Goal: Task Accomplishment & Management: Complete application form

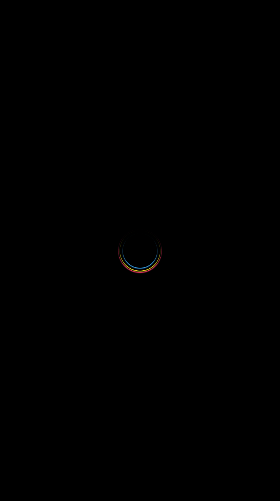
click at [145, 160] on div at bounding box center [140, 250] width 280 height 501
click at [134, 158] on div at bounding box center [140, 250] width 280 height 501
click at [148, 162] on div at bounding box center [140, 250] width 280 height 501
click at [146, 230] on div at bounding box center [140, 250] width 54 height 54
select select
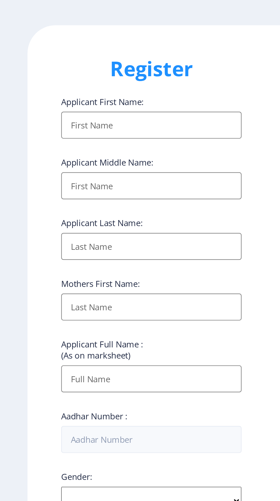
click at [65, 76] on input "Applicant First Name:" at bounding box center [77, 76] width 92 height 14
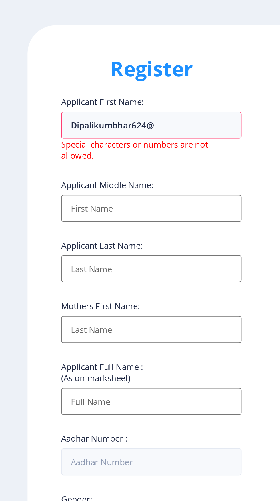
type input "dipalikumbhar624"
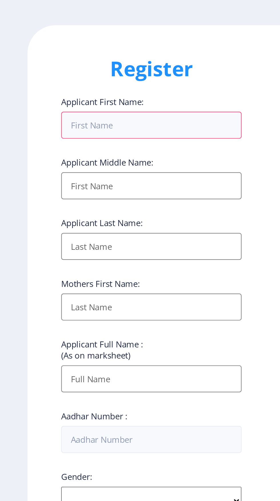
type input "[PERSON_NAME]"
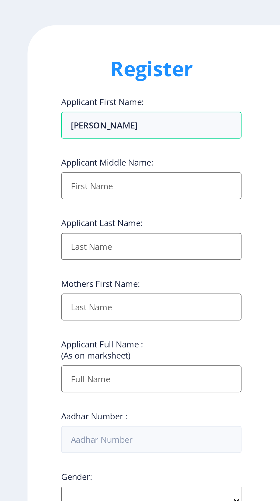
click at [71, 106] on input "Applicant First Name:" at bounding box center [77, 107] width 92 height 14
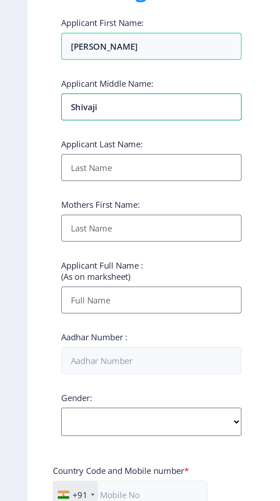
type input "Shivaji"
click at [63, 140] on input "Applicant First Name:" at bounding box center [77, 138] width 92 height 14
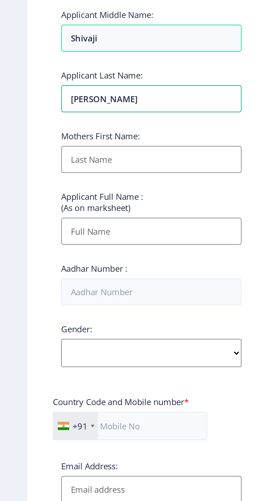
type input "[PERSON_NAME]"
click at [73, 168] on input "Applicant First Name:" at bounding box center [77, 169] width 92 height 14
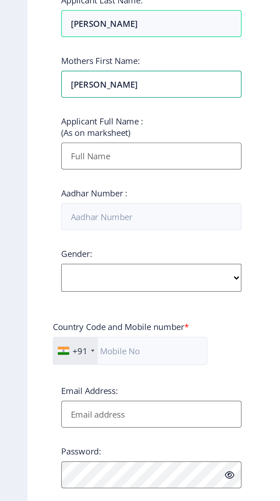
type input "[PERSON_NAME]"
click at [65, 207] on input "Applicant First Name:" at bounding box center [77, 205] width 92 height 14
type input "[PERSON_NAME] [PERSON_NAME]"
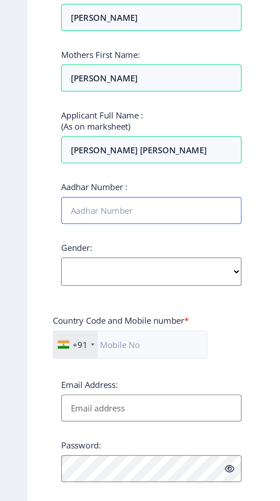
click at [82, 237] on input "Aadhar Number :" at bounding box center [77, 236] width 92 height 14
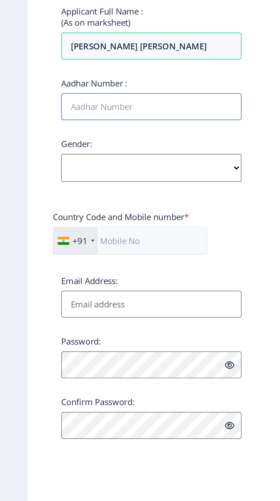
type input "379199843108"
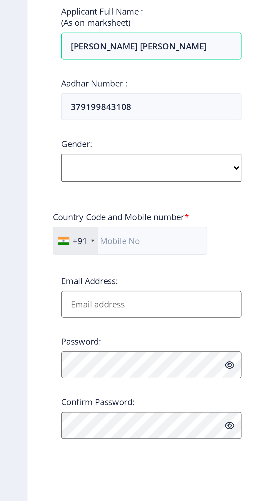
click at [122, 268] on select "Select Gender [DEMOGRAPHIC_DATA] [DEMOGRAPHIC_DATA] Other" at bounding box center [77, 267] width 92 height 14
select select "[DEMOGRAPHIC_DATA]"
click at [31, 262] on select "Select Gender [DEMOGRAPHIC_DATA] [DEMOGRAPHIC_DATA] Other" at bounding box center [77, 267] width 92 height 14
click at [72, 306] on input "text" at bounding box center [66, 304] width 78 height 14
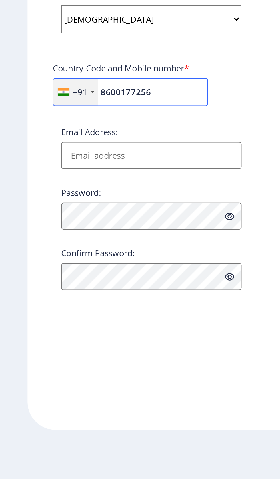
type input "8600177256"
click at [101, 335] on input "Email Address:" at bounding box center [77, 336] width 92 height 14
type input "[EMAIL_ADDRESS][DOMAIN_NAME]"
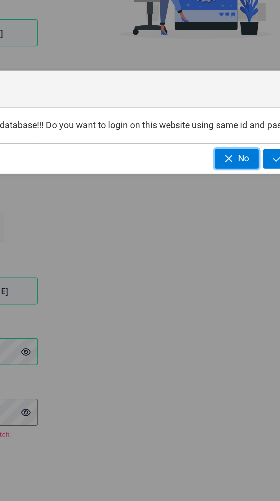
click at [224, 269] on span "No" at bounding box center [227, 268] width 6 height 5
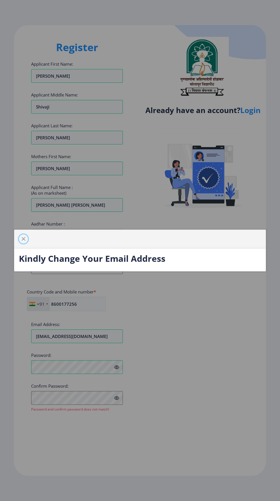
click at [24, 243] on button "button" at bounding box center [23, 238] width 9 height 9
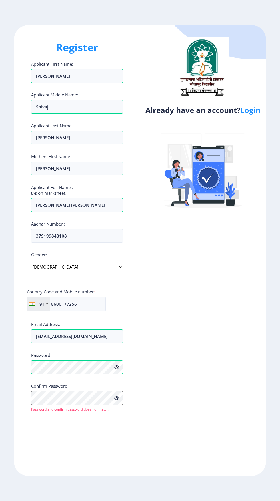
click at [116, 400] on icon at bounding box center [116, 398] width 5 height 4
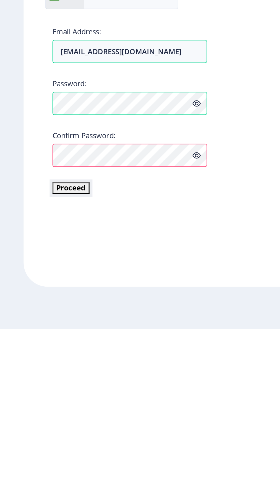
click at [41, 414] on button "Proceed" at bounding box center [42, 417] width 22 height 7
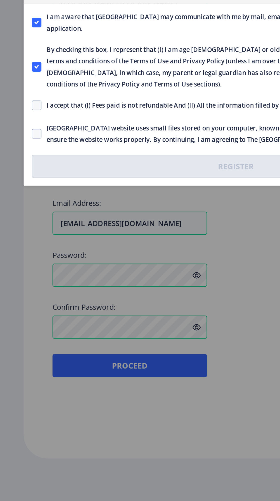
click at [21, 266] on span at bounding box center [22, 266] width 6 height 6
click at [19, 266] on input "I accept that (I) Fees paid is not refundable And (II) All the information fill…" at bounding box center [19, 266] width 0 height 0
checkbox input "true"
click at [22, 284] on span at bounding box center [22, 283] width 6 height 6
click at [19, 283] on input "[GEOGRAPHIC_DATA] website uses small files stored on your computer, known as co…" at bounding box center [19, 283] width 0 height 0
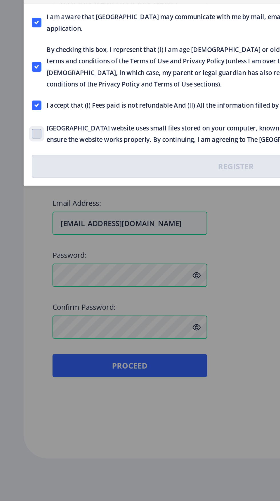
checkbox input "true"
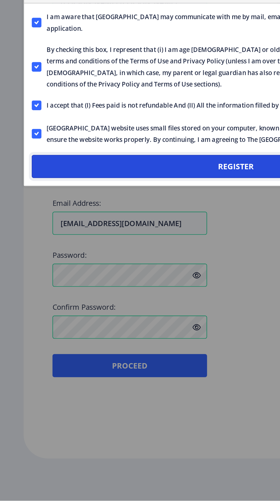
click at [145, 303] on button "Register" at bounding box center [140, 303] width 242 height 14
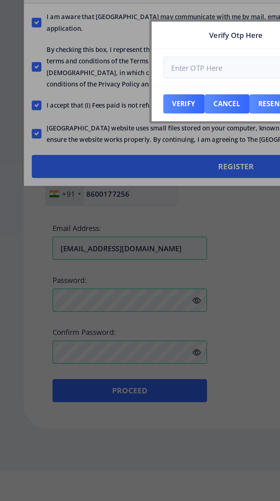
scroll to position [0, 0]
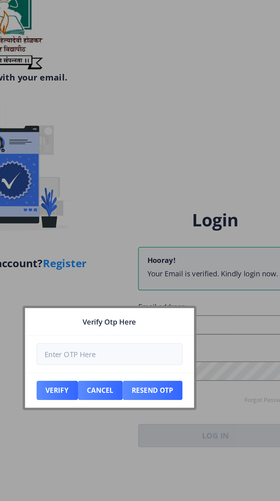
click at [180, 221] on nb-card-header "Verify Otp Here" at bounding box center [140, 225] width 100 height 16
click at [118, 190] on div at bounding box center [140, 250] width 280 height 501
click at [168, 267] on button "Resend Otp" at bounding box center [165, 265] width 35 height 11
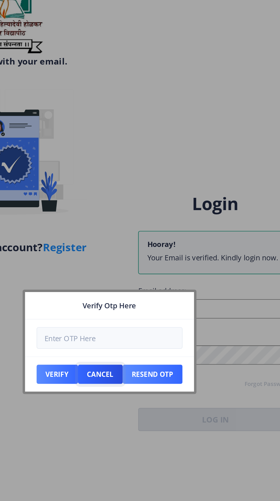
click at [132, 265] on button "Cancel" at bounding box center [134, 265] width 27 height 11
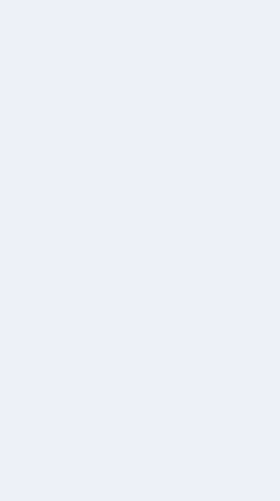
click at [168, 159] on div "Logging out, please wait..." at bounding box center [140, 250] width 280 height 501
click at [179, 158] on div "Logging out, please wait..." at bounding box center [140, 250] width 280 height 501
click at [170, 264] on div "Logging out, please wait..." at bounding box center [140, 250] width 280 height 501
click at [164, 249] on div "Logging out, please wait..." at bounding box center [140, 250] width 280 height 501
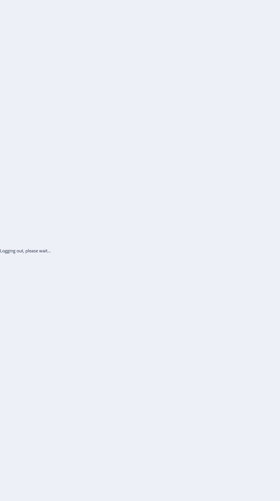
click at [169, 261] on div "Logging out, please wait..." at bounding box center [140, 250] width 280 height 501
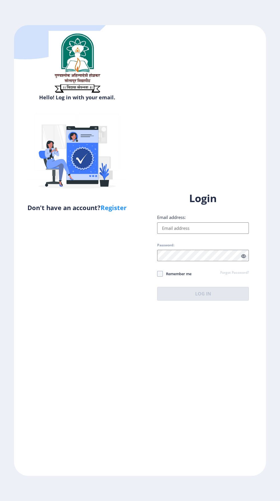
click at [202, 234] on input "Email address:" at bounding box center [203, 227] width 92 height 11
type input "[EMAIL_ADDRESS][DOMAIN_NAME]"
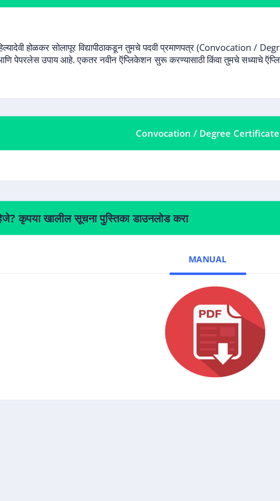
click at [148, 142] on div "Convocation / Degree Certificate" at bounding box center [147, 145] width 227 height 7
click at [141, 142] on div "Convocation / Degree Certificate" at bounding box center [147, 145] width 227 height 7
click at [138, 151] on nb-card-header "Convocation / Degree Certificate" at bounding box center [147, 145] width 241 height 16
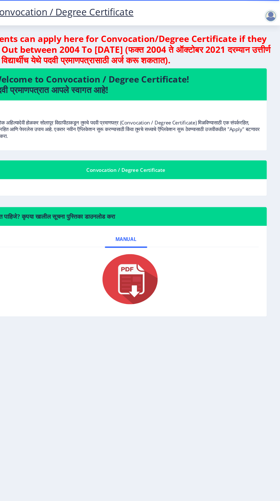
click at [195, 143] on div "Convocation / Degree Certificate" at bounding box center [147, 145] width 227 height 7
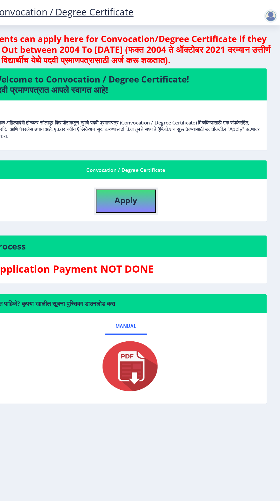
click at [149, 172] on b "Apply" at bounding box center [147, 170] width 19 height 9
select select
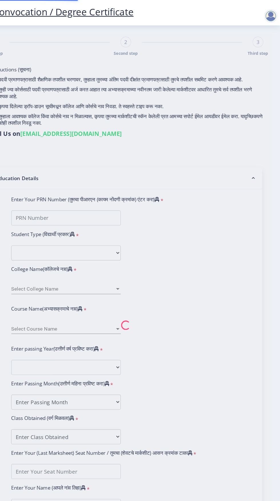
type input "[PERSON_NAME] [PERSON_NAME]"
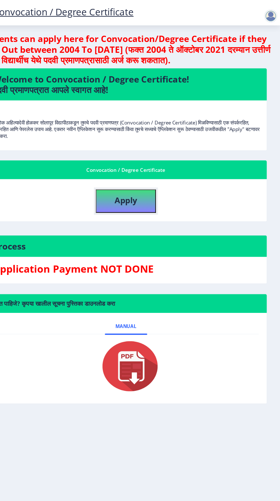
click at [149, 170] on b "Apply" at bounding box center [147, 170] width 19 height 9
select select
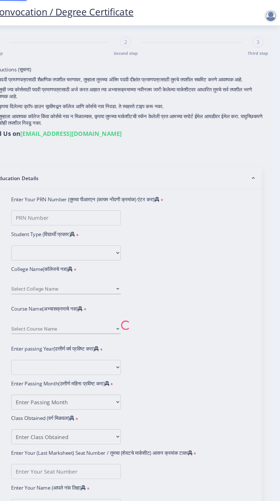
type input "[PERSON_NAME] [PERSON_NAME]"
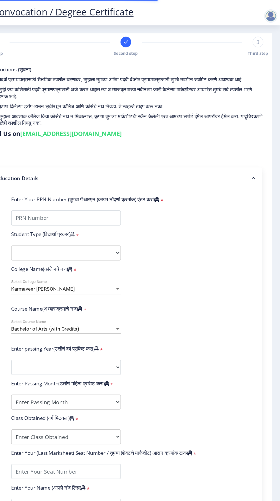
type input "2016032500262664"
select select "External"
select select "2019"
select select "May"
select select "FIRST CLASS"
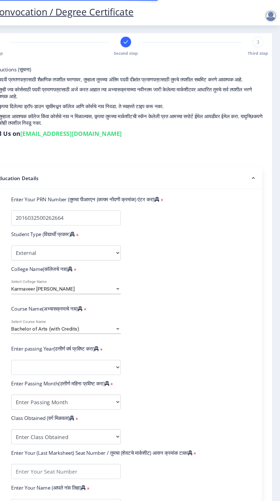
type input "537428"
type input "[PERSON_NAME] [PERSON_NAME]"
type input "[PERSON_NAME]"
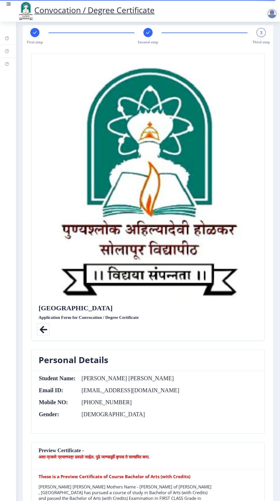
click at [38, 37] on div "First step" at bounding box center [34, 36] width 9 height 17
select select "External"
select select "English"
select select "2019"
select select "May"
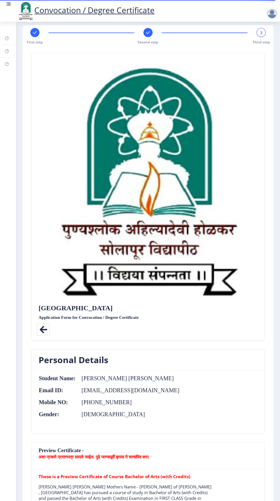
select select "FIRST CLASS"
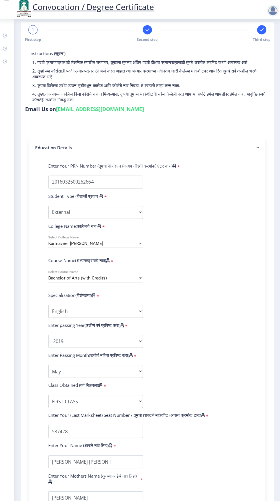
scroll to position [10, 0]
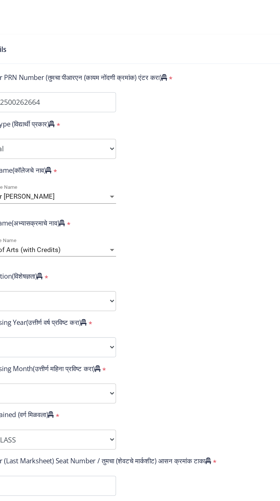
click at [140, 237] on div at bounding box center [141, 237] width 3 height 1
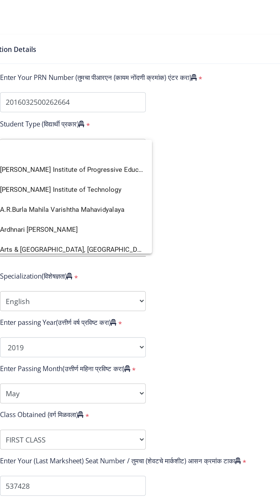
scroll to position [0, 0]
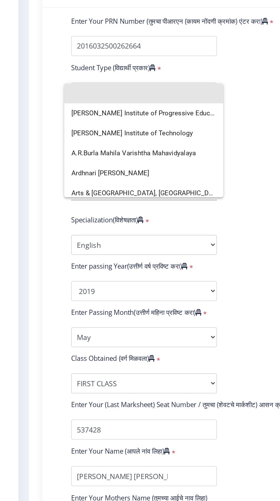
click at [57, 209] on input at bounding box center [96, 207] width 93 height 13
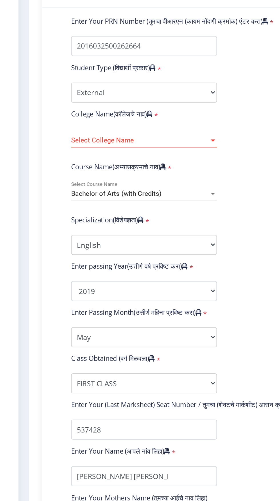
click at [142, 237] on div at bounding box center [140, 237] width 5 height 5
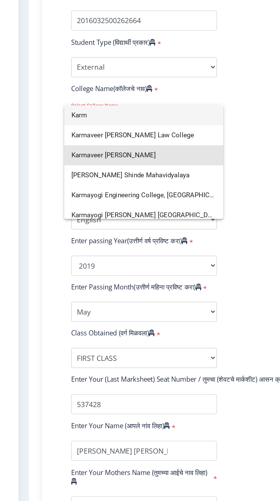
type input "Karm"
click at [115, 262] on span "Karmaveer [PERSON_NAME]" at bounding box center [96, 263] width 93 height 13
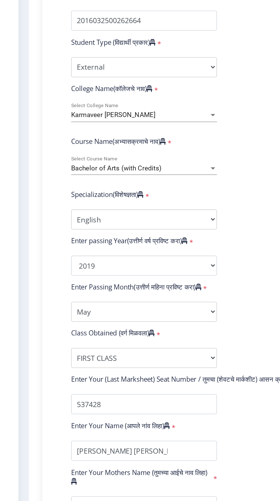
click at [140, 237] on div at bounding box center [141, 237] width 3 height 1
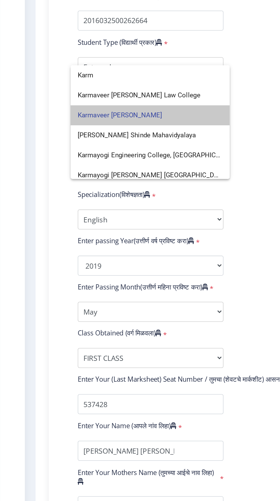
click at [130, 234] on span "Karmaveer [PERSON_NAME]" at bounding box center [96, 237] width 93 height 13
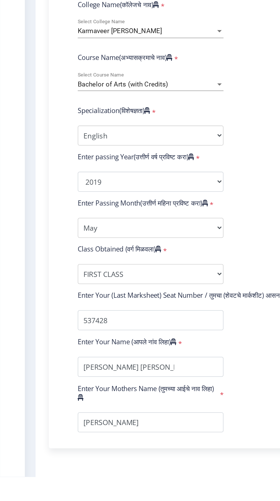
click at [57, 501] on button "Save & Next" at bounding box center [48, 510] width 35 height 11
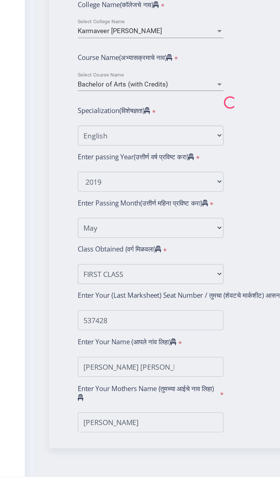
select select
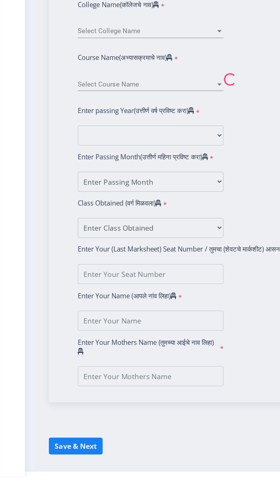
type input "[PERSON_NAME] [PERSON_NAME]"
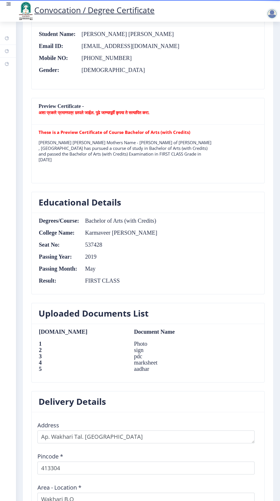
scroll to position [348, 0]
click at [142, 307] on h3 "Uploaded Documents List" at bounding box center [94, 312] width 110 height 11
click at [81, 307] on h3 "Uploaded Documents List" at bounding box center [94, 312] width 110 height 11
click at [82, 307] on h3 "Uploaded Documents List" at bounding box center [94, 312] width 110 height 11
click at [128, 346] on td "sign" at bounding box center [170, 349] width 85 height 6
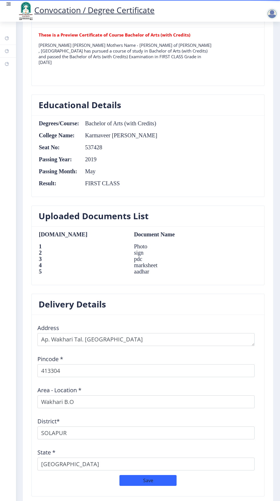
scroll to position [450, 0]
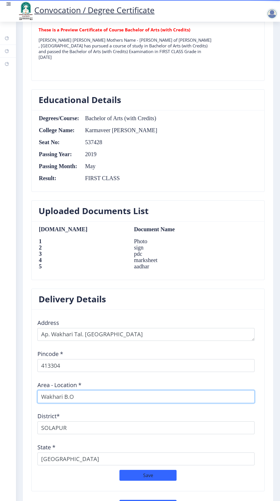
click at [86, 390] on input "Wakhari B.O" at bounding box center [145, 396] width 217 height 13
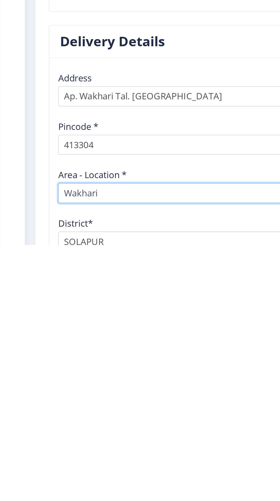
scroll to position [380, 0]
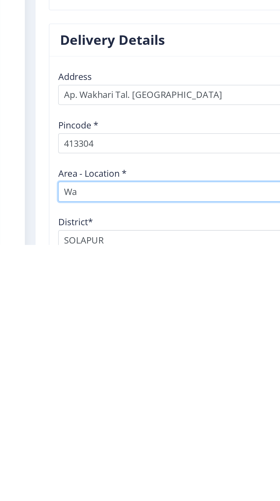
type input "W"
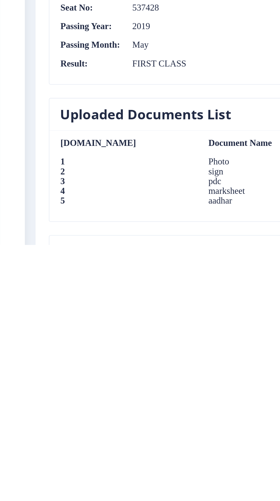
scroll to position [234, 0]
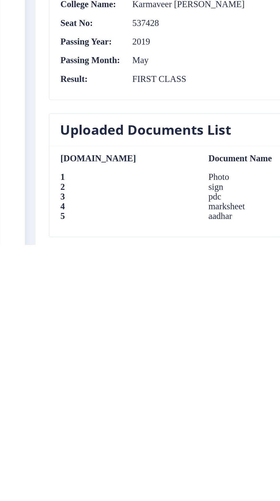
type input "Pandharpur"
click at [128, 442] on td "Document Name" at bounding box center [170, 445] width 85 height 6
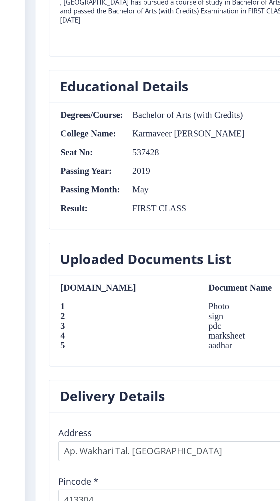
scroll to position [318, 0]
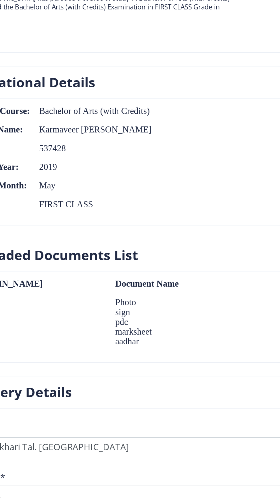
click at [140, 337] on h3 "Uploaded Documents List" at bounding box center [94, 342] width 110 height 11
click at [170, 309] on div "Educational Details Degrees/Course: Bachelor of Arts (with Credits) College Nam…" at bounding box center [147, 276] width 241 height 111
click at [178, 332] on nb-card-header "Uploaded Documents List" at bounding box center [148, 342] width 232 height 21
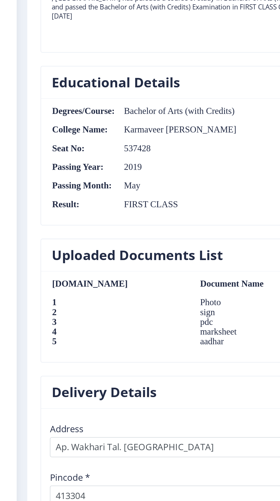
click at [124, 337] on h3 "Uploaded Documents List" at bounding box center [94, 342] width 110 height 11
click at [128, 389] on td "marksheet" at bounding box center [170, 392] width 85 height 6
click at [128, 376] on td "sign" at bounding box center [170, 379] width 85 height 6
click at [94, 337] on h3 "Uploaded Documents List" at bounding box center [94, 342] width 110 height 11
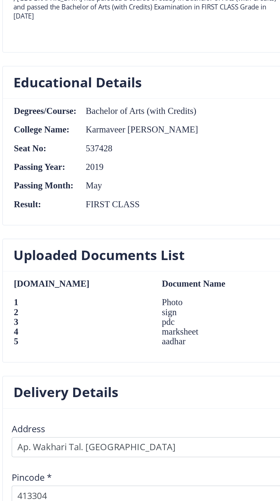
click at [128, 376] on td "sign" at bounding box center [170, 379] width 85 height 6
click at [128, 389] on td "marksheet" at bounding box center [170, 392] width 85 height 6
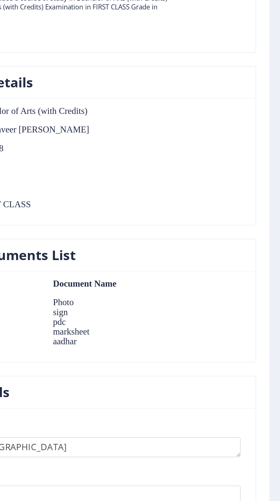
scroll to position [15, 0]
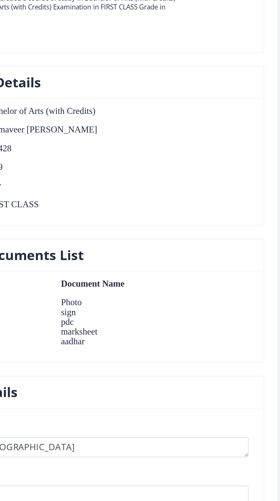
click at [238, 332] on nb-card-header "Uploaded Documents List" at bounding box center [148, 342] width 232 height 21
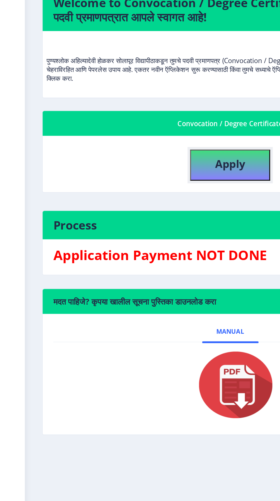
click at [153, 171] on b "Apply" at bounding box center [147, 170] width 19 height 9
select select
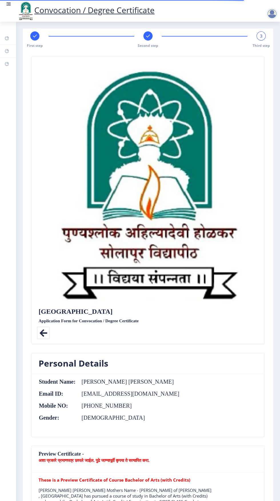
click at [147, 36] on rect at bounding box center [148, 36] width 6 height 6
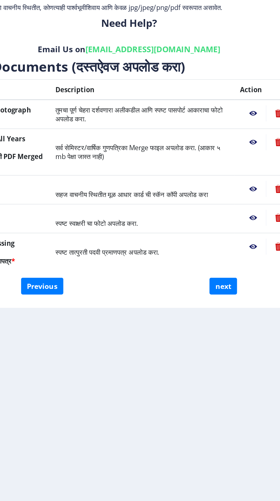
click at [195, 162] on td "तुमचा पूर्ण चेहरा दर्शवणारा अलीकडील आणि स्पष्ट पासपोर्ट आकाराचा फोटो अपलोड करा." at bounding box center [156, 164] width 119 height 19
click at [229, 163] on nb-action at bounding box center [227, 164] width 17 height 10
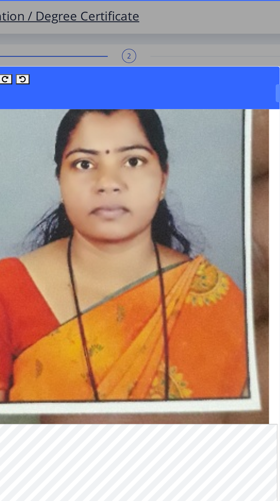
scroll to position [49, 0]
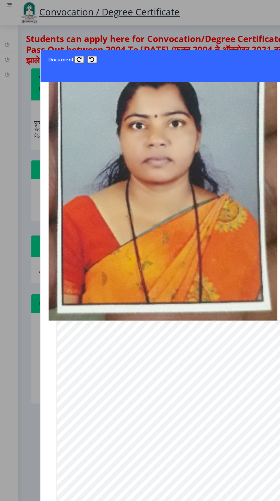
scroll to position [49, 2]
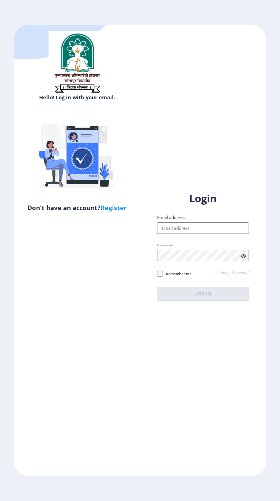
click at [209, 234] on input "Email address:" at bounding box center [203, 227] width 92 height 11
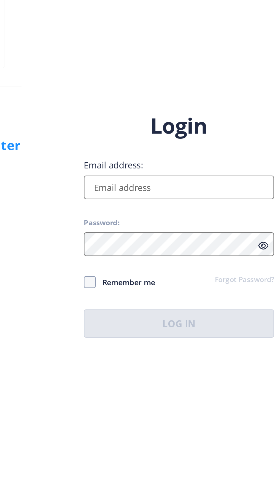
type input "[EMAIL_ADDRESS][DOMAIN_NAME]"
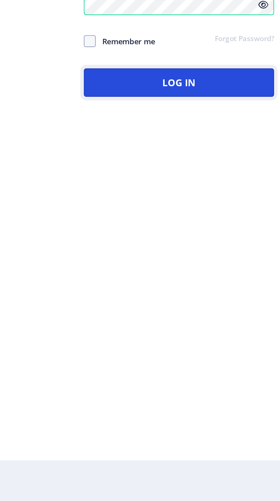
click at [211, 301] on button "Log In" at bounding box center [203, 294] width 92 height 14
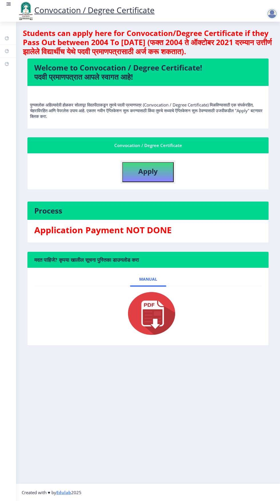
click at [148, 171] on b "Apply" at bounding box center [147, 170] width 19 height 9
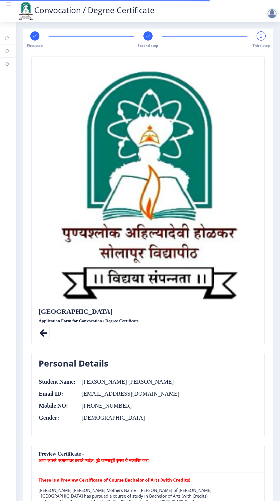
click at [147, 40] on div at bounding box center [147, 35] width 9 height 9
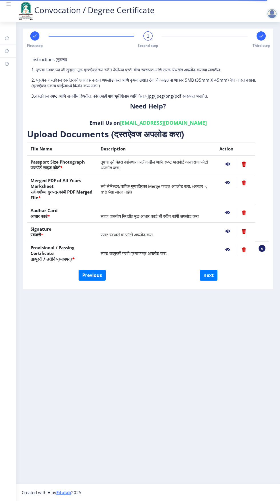
click at [227, 183] on nb-action at bounding box center [227, 183] width 17 height 10
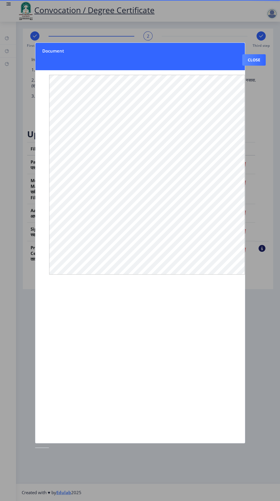
scroll to position [0, 7]
click at [255, 54] on button "Close" at bounding box center [253, 59] width 23 height 11
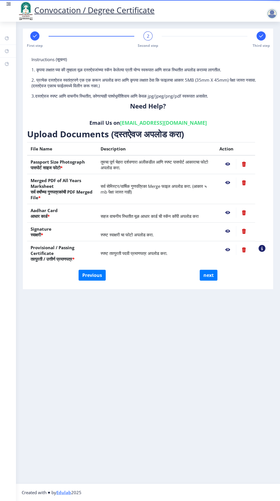
click at [228, 184] on nb-action at bounding box center [227, 183] width 17 height 10
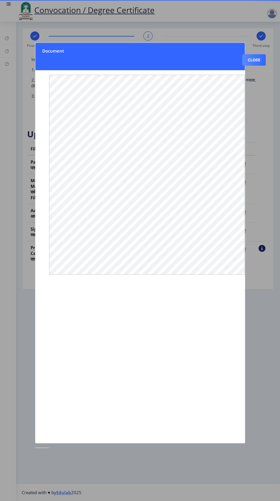
click at [59, 43] on nb-card-header "Document Close" at bounding box center [139, 56] width 209 height 27
click at [54, 43] on nb-card-header "Document Close" at bounding box center [139, 56] width 209 height 27
click at [59, 43] on nb-card-header "Document Close" at bounding box center [139, 56] width 209 height 27
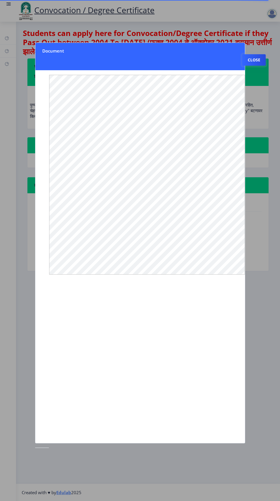
click at [261, 54] on button "Close" at bounding box center [253, 59] width 23 height 11
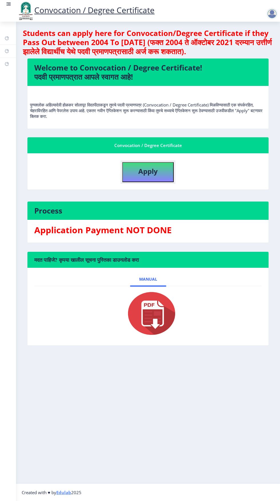
click at [146, 170] on b "Apply" at bounding box center [147, 170] width 19 height 9
select select
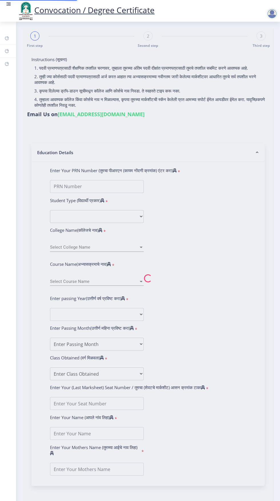
type input "[PERSON_NAME] [PERSON_NAME]"
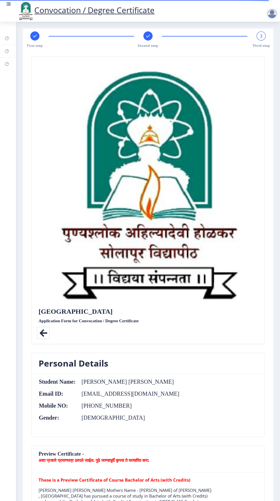
click at [152, 45] on span "Second step" at bounding box center [148, 45] width 21 height 5
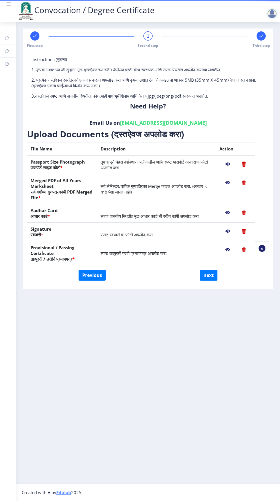
click at [211, 183] on td "सर्व सेमिस्टर/वार्षिक गुणपत्रिका Merge फाइल अपलोड करा. (आकार ५ mb पेक्षा जास्त …" at bounding box center [156, 189] width 119 height 30
click at [234, 185] on nb-action at bounding box center [227, 183] width 17 height 10
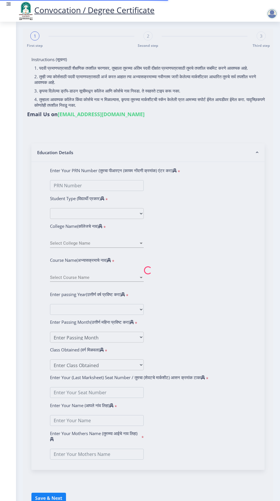
select select
type input "[PERSON_NAME] [PERSON_NAME]"
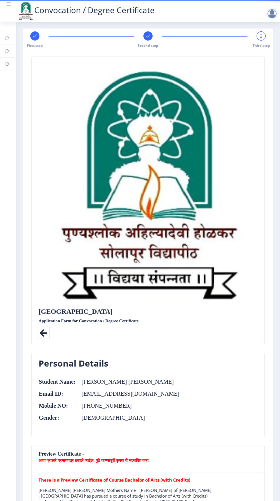
click at [147, 36] on rect at bounding box center [148, 36] width 6 height 6
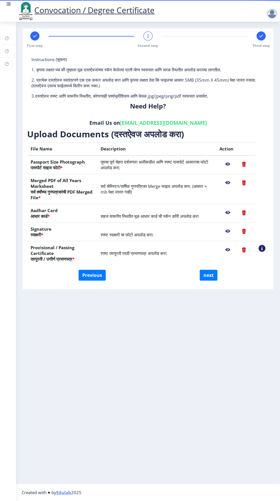
click at [227, 184] on nb-action at bounding box center [227, 183] width 17 height 10
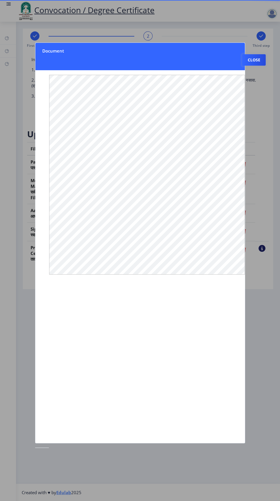
click at [263, 54] on button "Close" at bounding box center [253, 59] width 23 height 11
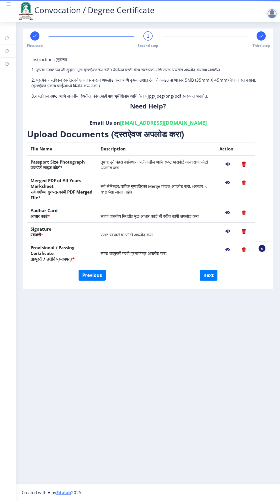
click at [149, 37] on span "2" at bounding box center [148, 36] width 3 height 6
click at [230, 186] on nb-action at bounding box center [227, 183] width 17 height 10
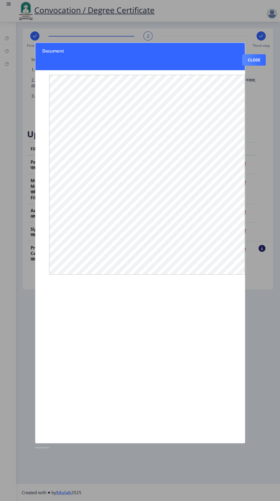
click at [263, 54] on button "Close" at bounding box center [253, 59] width 23 height 11
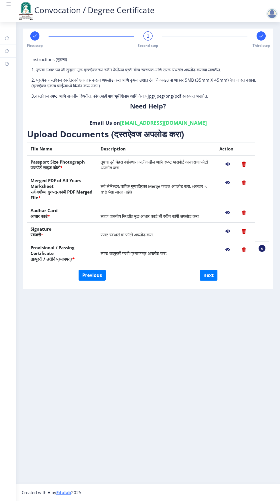
click at [241, 186] on nb-action at bounding box center [244, 183] width 16 height 10
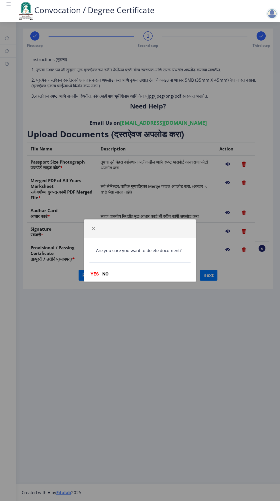
click at [223, 193] on div "Are you sure you want to delete document? YES NO" at bounding box center [140, 250] width 280 height 501
click at [93, 229] on span "button" at bounding box center [93, 228] width 5 height 5
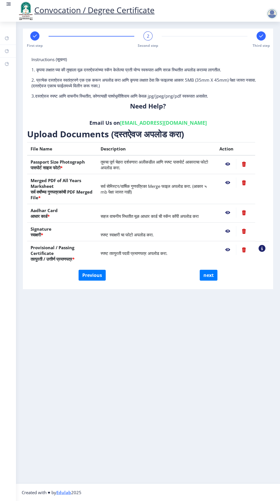
click at [240, 184] on nb-action at bounding box center [244, 183] width 16 height 10
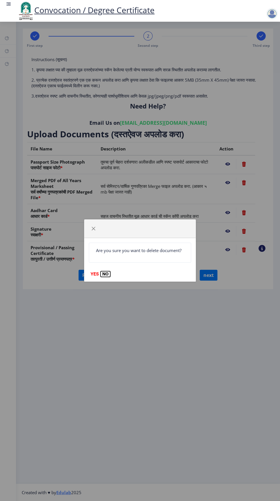
click at [108, 274] on button "NO" at bounding box center [105, 274] width 10 height 6
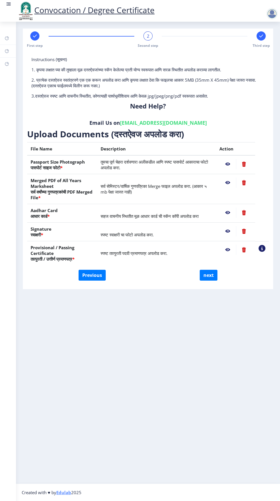
click at [227, 183] on nb-action at bounding box center [227, 183] width 17 height 10
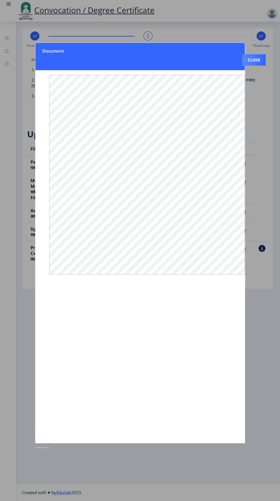
click at [257, 54] on button "Close" at bounding box center [253, 59] width 23 height 11
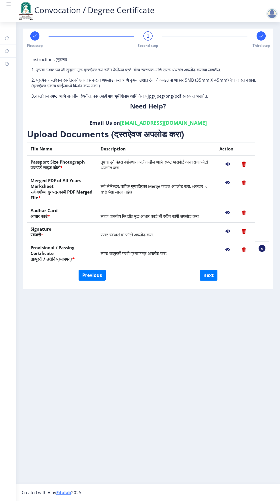
click at [242, 185] on nb-action at bounding box center [244, 183] width 16 height 10
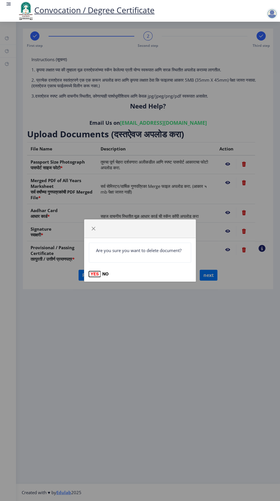
click at [95, 274] on button "YES" at bounding box center [95, 274] width 12 height 6
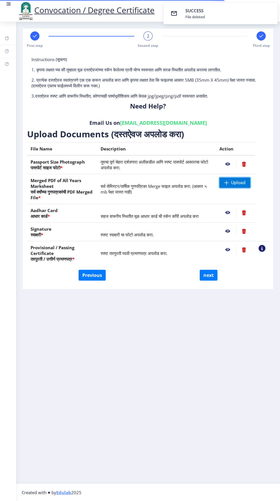
click at [233, 187] on span "Upload" at bounding box center [234, 183] width 31 height 10
click at [235, 187] on span "Upload" at bounding box center [234, 183] width 31 height 10
click at [233, 184] on span "Upload" at bounding box center [238, 183] width 14 height 6
click at [232, 181] on span "Upload" at bounding box center [238, 183] width 14 height 6
click at [236, 186] on span "Upload" at bounding box center [234, 183] width 31 height 10
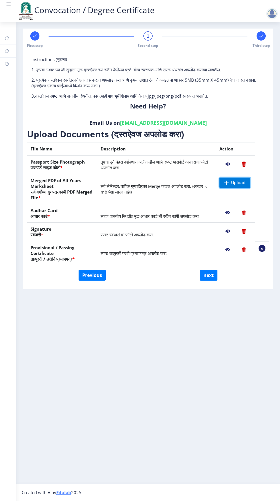
click at [237, 184] on span "Upload" at bounding box center [238, 183] width 14 height 6
click at [237, 183] on span "Upload" at bounding box center [238, 183] width 14 height 6
click at [235, 184] on span "Upload" at bounding box center [238, 183] width 14 height 6
click at [234, 186] on span "Upload" at bounding box center [234, 183] width 31 height 10
click at [226, 182] on span at bounding box center [226, 182] width 5 height 5
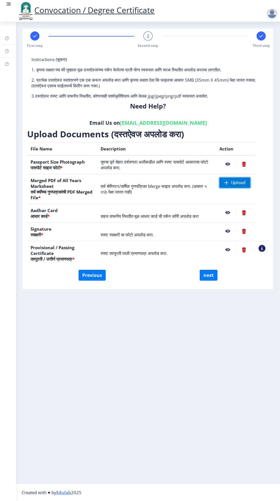
click at [240, 185] on span "Upload" at bounding box center [238, 183] width 14 height 6
click at [234, 180] on span "Upload" at bounding box center [238, 183] width 14 height 6
click at [180, 182] on td "सर्व सेमिस्टर/वार्षिक गुणपत्रिका Merge फाइल अपलोड करा. (आकार ५ mb पेक्षा जास्त …" at bounding box center [156, 189] width 119 height 30
click at [239, 182] on span "Upload" at bounding box center [238, 183] width 14 height 6
click at [233, 187] on span "Upload" at bounding box center [234, 183] width 31 height 10
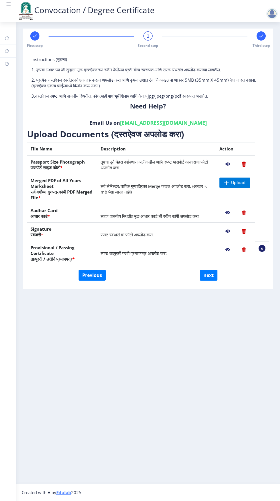
click at [187, 187] on span "सर्व सेमिस्टर/वार्षिक गुणपत्रिका Merge फाइल अपलोड करा. (आकार ५ mb पेक्षा जास्त …" at bounding box center [153, 188] width 106 height 11
click at [242, 181] on span "Upload" at bounding box center [238, 183] width 14 height 6
click at [238, 182] on span "Upload" at bounding box center [238, 183] width 14 height 6
click at [247, 183] on span "Upload" at bounding box center [234, 183] width 31 height 10
click at [222, 184] on span "Upload" at bounding box center [234, 183] width 31 height 10
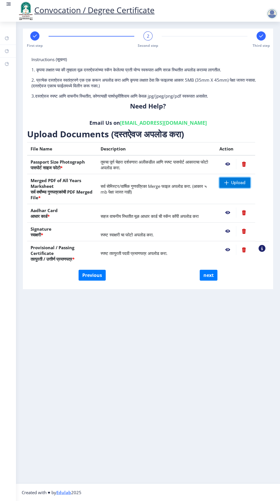
click at [245, 184] on span "Upload" at bounding box center [234, 183] width 31 height 10
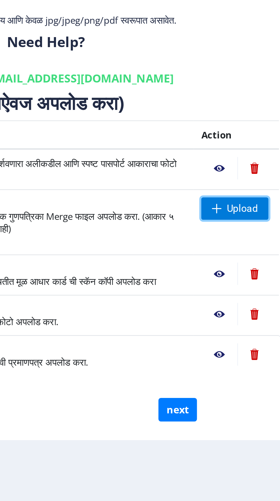
click at [232, 183] on span "Upload" at bounding box center [238, 183] width 14 height 6
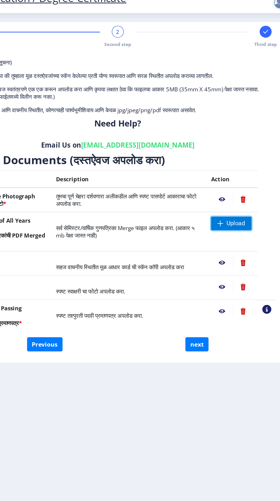
click at [234, 185] on span "Upload" at bounding box center [234, 183] width 31 height 10
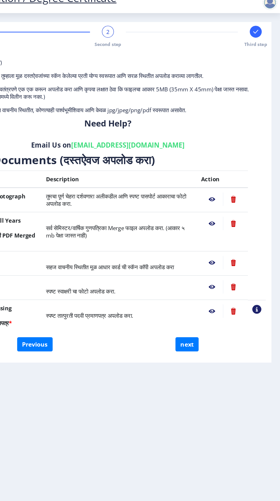
click at [229, 195] on td at bounding box center [235, 189] width 39 height 30
click at [230, 186] on nb-action at bounding box center [227, 183] width 17 height 10
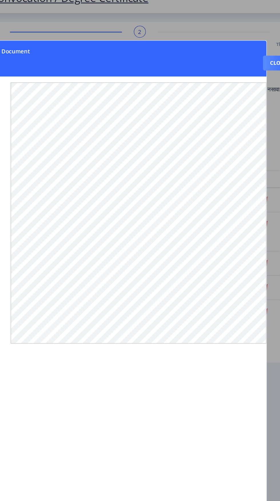
scroll to position [0, 7]
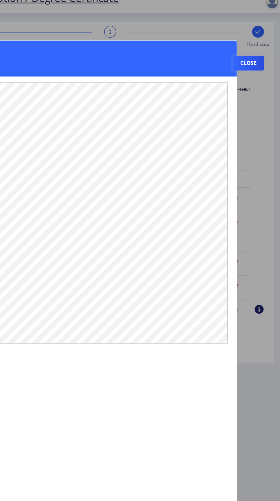
click at [257, 54] on button "Close" at bounding box center [253, 59] width 23 height 11
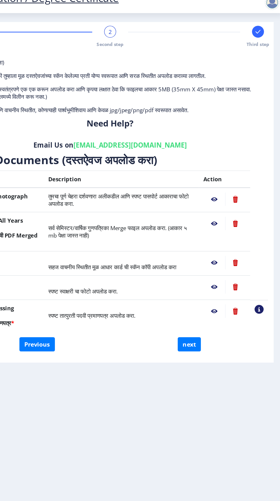
click at [228, 183] on nb-action at bounding box center [227, 183] width 17 height 10
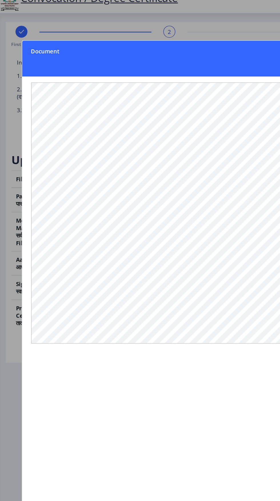
click at [49, 43] on nb-card-header "Document Close" at bounding box center [139, 56] width 209 height 27
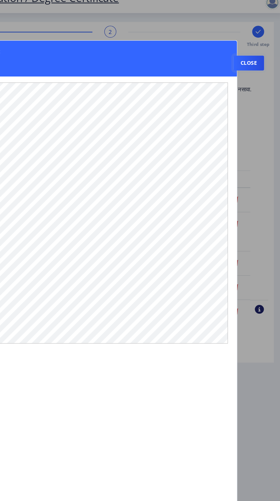
click at [263, 54] on button "Close" at bounding box center [253, 59] width 23 height 11
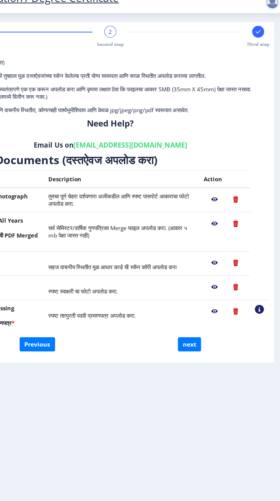
click at [239, 187] on nb-action at bounding box center [244, 183] width 16 height 10
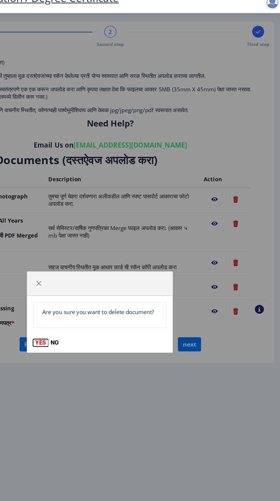
click at [94, 276] on button "YES" at bounding box center [95, 274] width 12 height 6
click at [94, 275] on button "YES" at bounding box center [95, 274] width 12 height 6
click at [94, 276] on button "YES" at bounding box center [95, 274] width 12 height 6
click at [95, 275] on button "YES" at bounding box center [95, 274] width 12 height 6
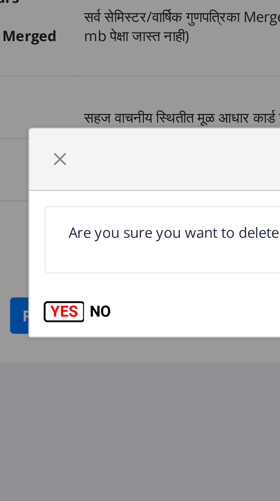
click at [93, 275] on button "YES" at bounding box center [95, 274] width 12 height 6
click at [95, 274] on button "YES" at bounding box center [95, 274] width 12 height 6
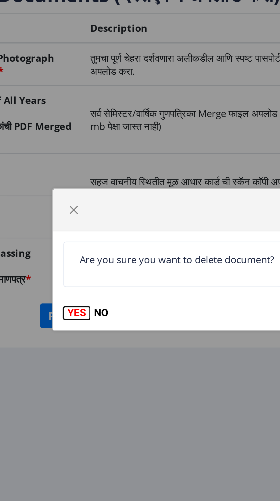
click at [92, 276] on button "YES" at bounding box center [95, 274] width 12 height 6
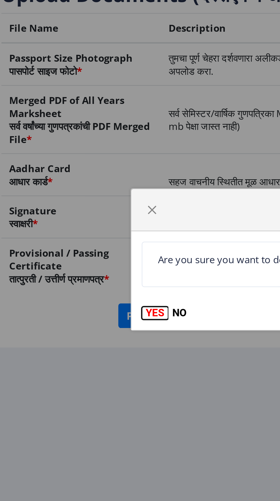
click at [94, 274] on button "YES" at bounding box center [95, 274] width 12 height 6
click at [94, 228] on span "button" at bounding box center [93, 228] width 5 height 5
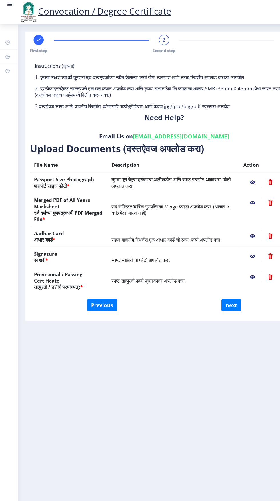
click at [244, 183] on nb-action at bounding box center [244, 183] width 16 height 10
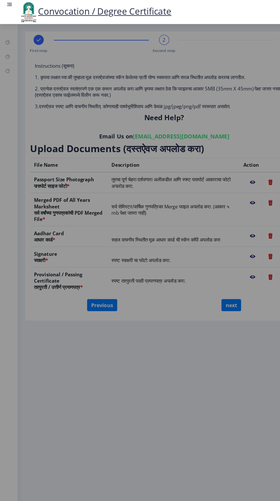
click at [104, 269] on button "YES" at bounding box center [108, 267] width 8 height 4
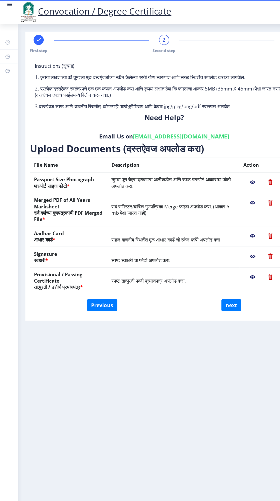
click at [224, 184] on nb-action at bounding box center [227, 183] width 17 height 10
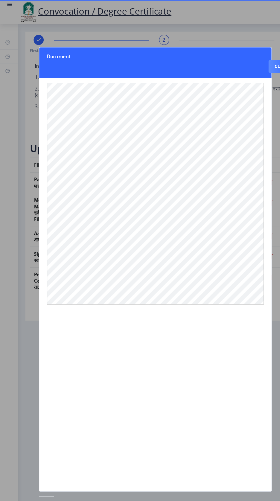
scroll to position [0, 0]
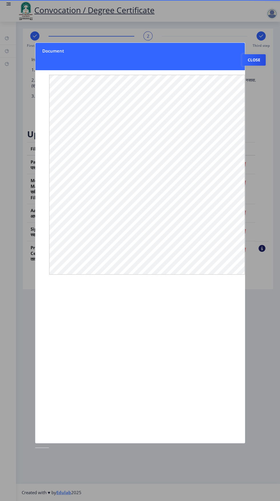
click at [256, 54] on button "Close" at bounding box center [253, 59] width 23 height 11
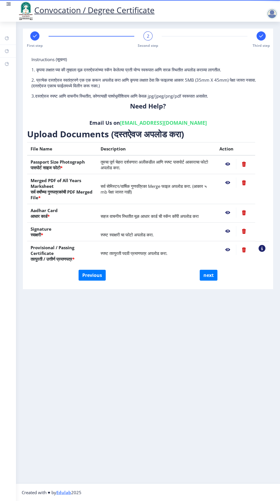
click at [244, 184] on nb-action at bounding box center [244, 183] width 16 height 10
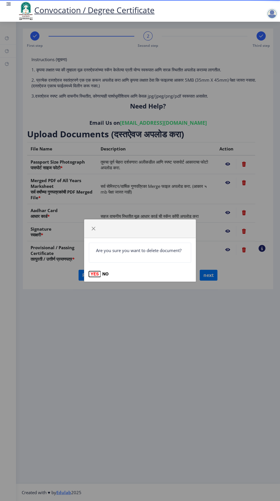
click at [96, 273] on button "YES" at bounding box center [95, 274] width 12 height 6
click at [93, 275] on button "YES" at bounding box center [95, 274] width 12 height 6
click at [95, 274] on button "YES" at bounding box center [95, 274] width 12 height 6
click at [94, 275] on button "YES" at bounding box center [95, 274] width 12 height 6
click at [249, 191] on div "Are you sure you want to delete document? YES NO" at bounding box center [140, 250] width 280 height 501
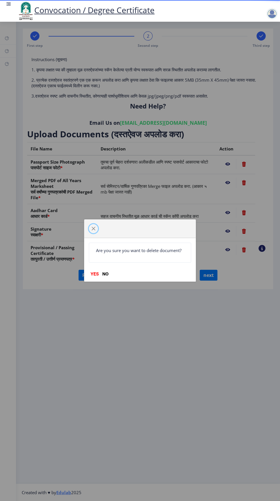
click at [94, 229] on span "button" at bounding box center [93, 228] width 5 height 5
